Goal: Check status: Check status

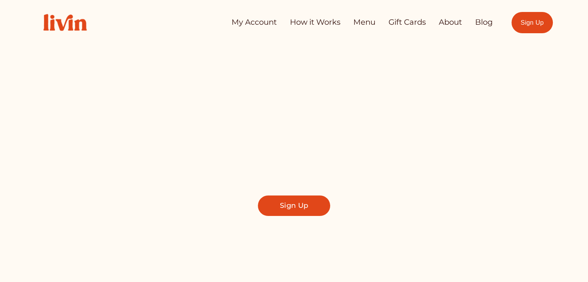
click at [251, 21] on link "My Account" at bounding box center [254, 22] width 45 height 15
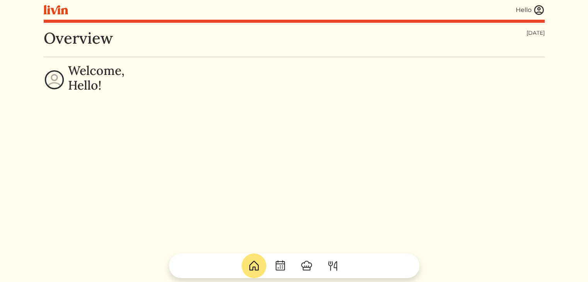
click at [538, 8] on img at bounding box center [539, 10] width 12 height 12
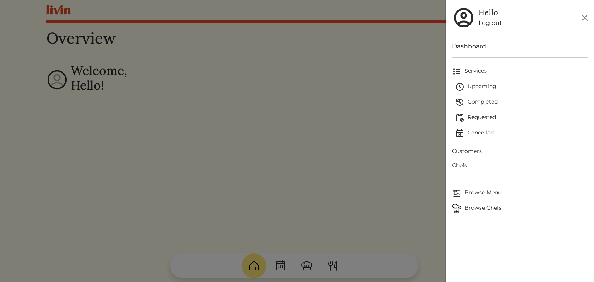
click at [481, 84] on span "Upcoming" at bounding box center [521, 86] width 133 height 9
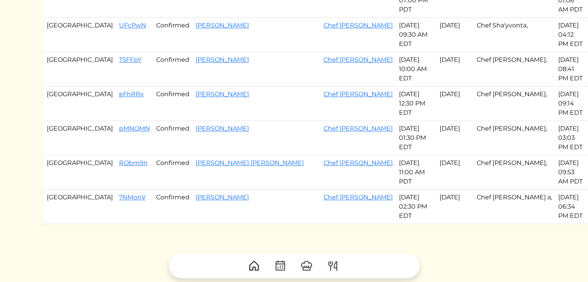
scroll to position [618, 0]
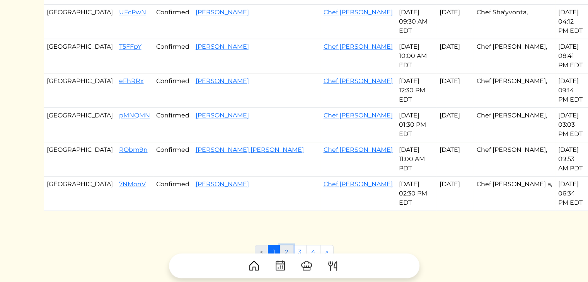
click at [283, 245] on link "2" at bounding box center [287, 252] width 14 height 15
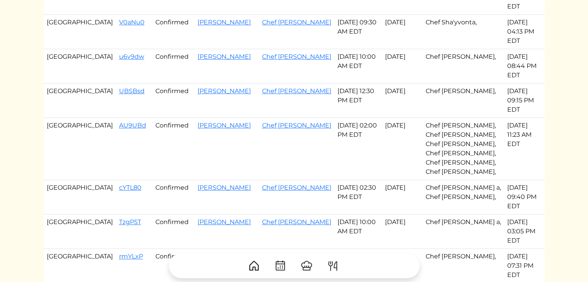
scroll to position [337, 0]
